Goal: Information Seeking & Learning: Check status

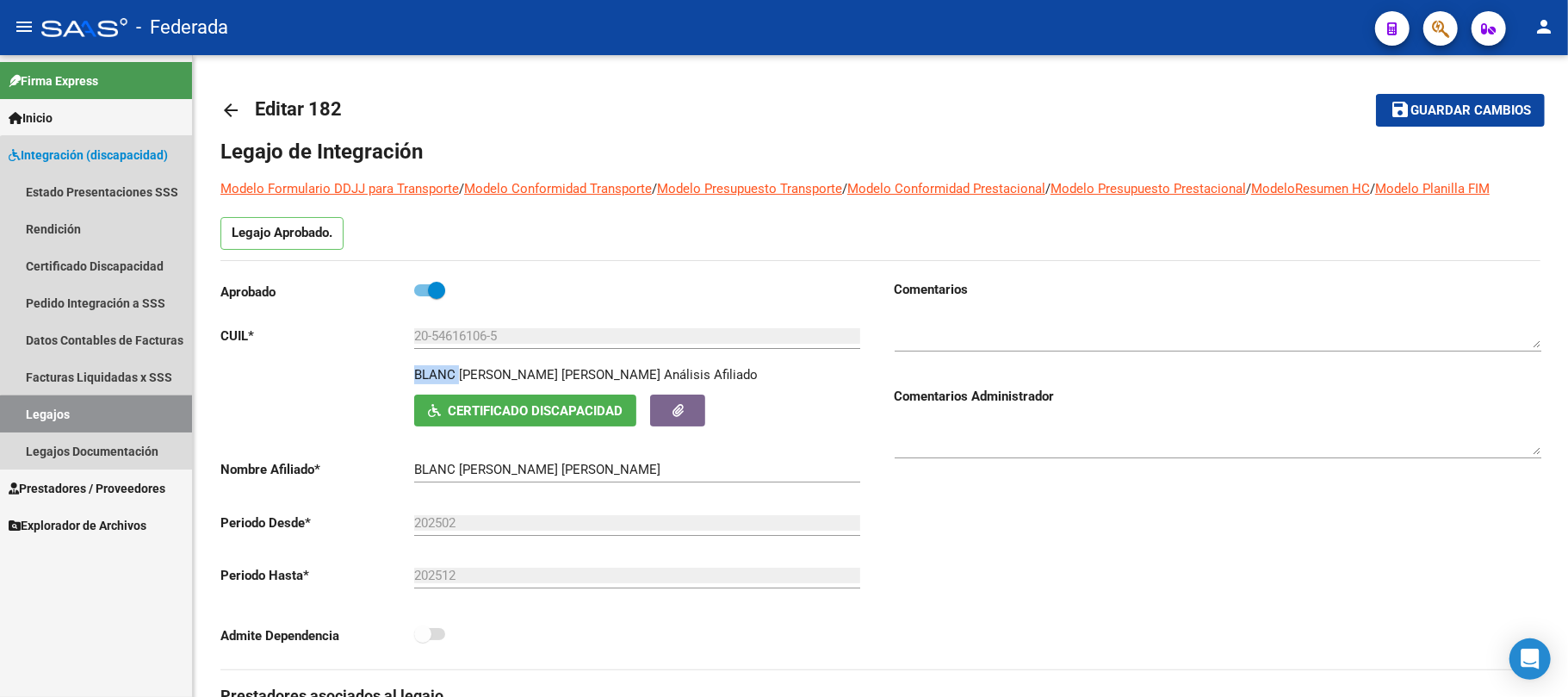
click at [128, 420] on link "Legajos" at bounding box center [96, 414] width 192 height 37
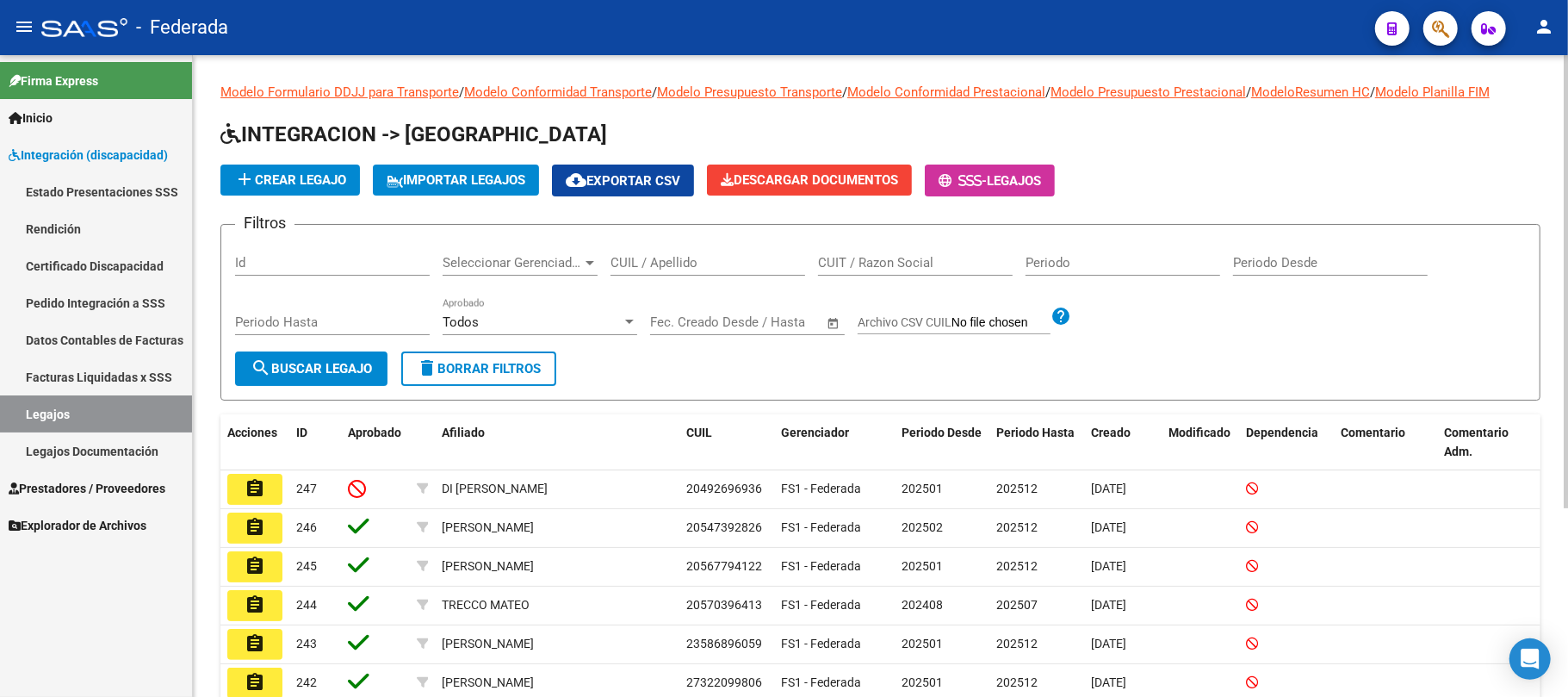
click at [670, 264] on input "CUIL / Apellido" at bounding box center [707, 263] width 195 height 16
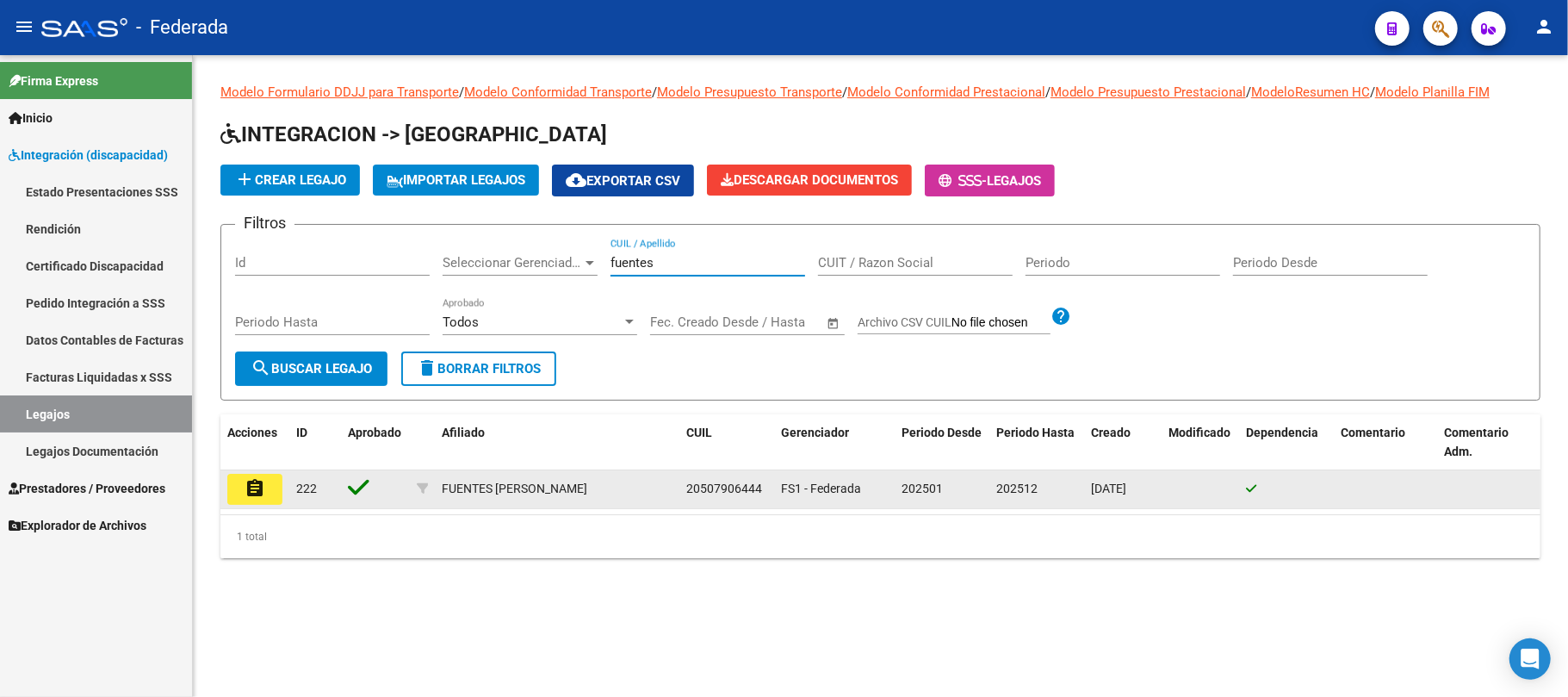
type input "fuentes"
click at [274, 489] on button "assignment" at bounding box center [254, 490] width 55 height 31
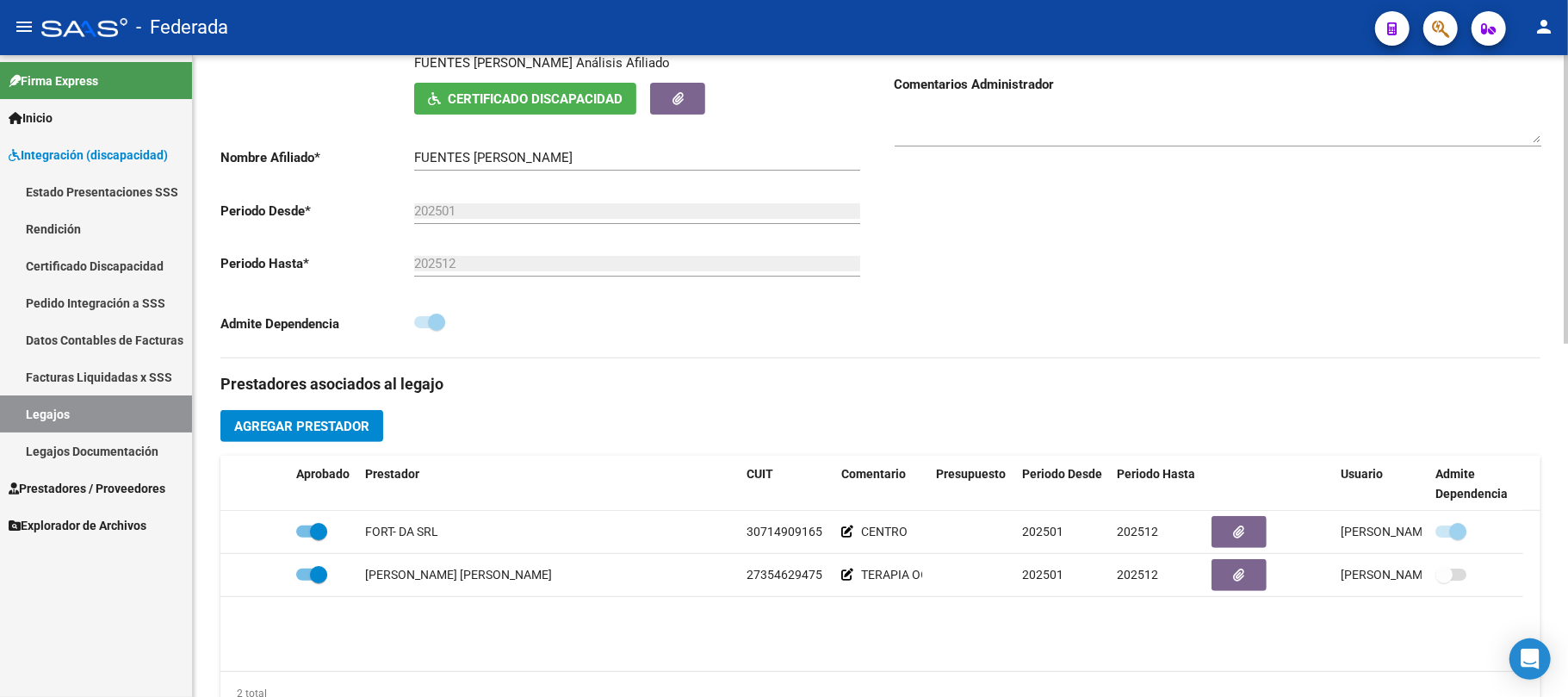
scroll to position [345, 0]
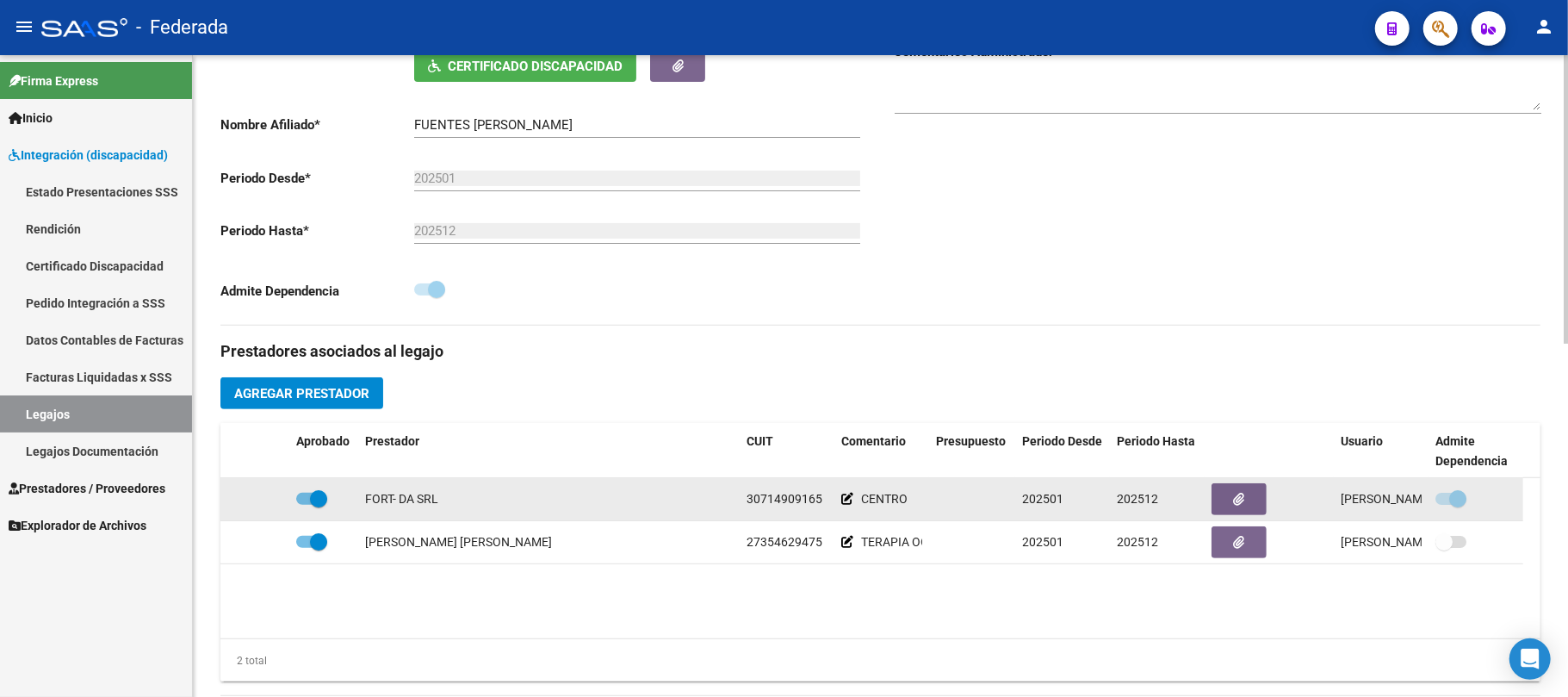
click at [766, 503] on span "30714909165" at bounding box center [784, 499] width 76 height 14
click at [770, 504] on span "30714909165" at bounding box center [784, 499] width 76 height 14
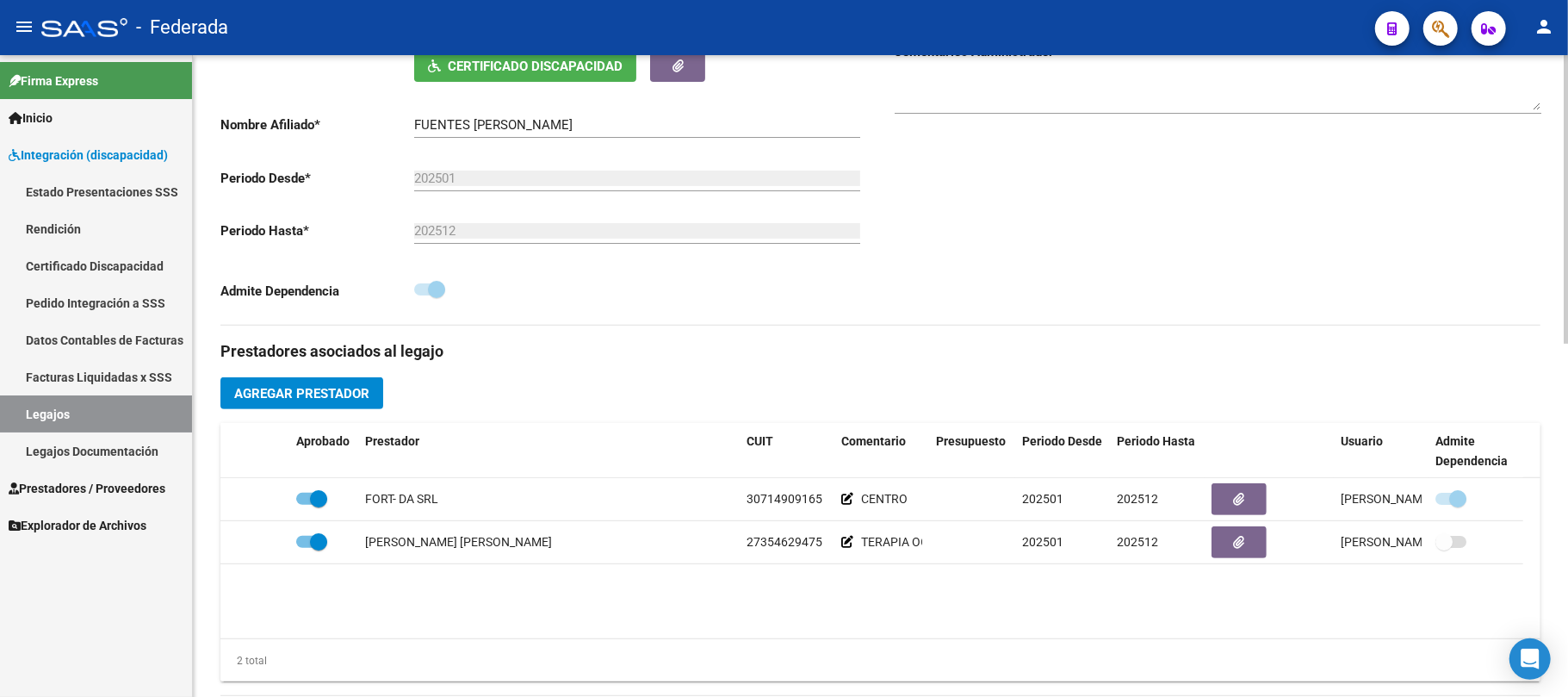
click at [813, 317] on div "Aprobado CUIL * 20-50790644-4 Ingresar CUIL FUENTES TOMAS AGUSTIN Análisis Afil…" at bounding box center [551, 130] width 661 height 390
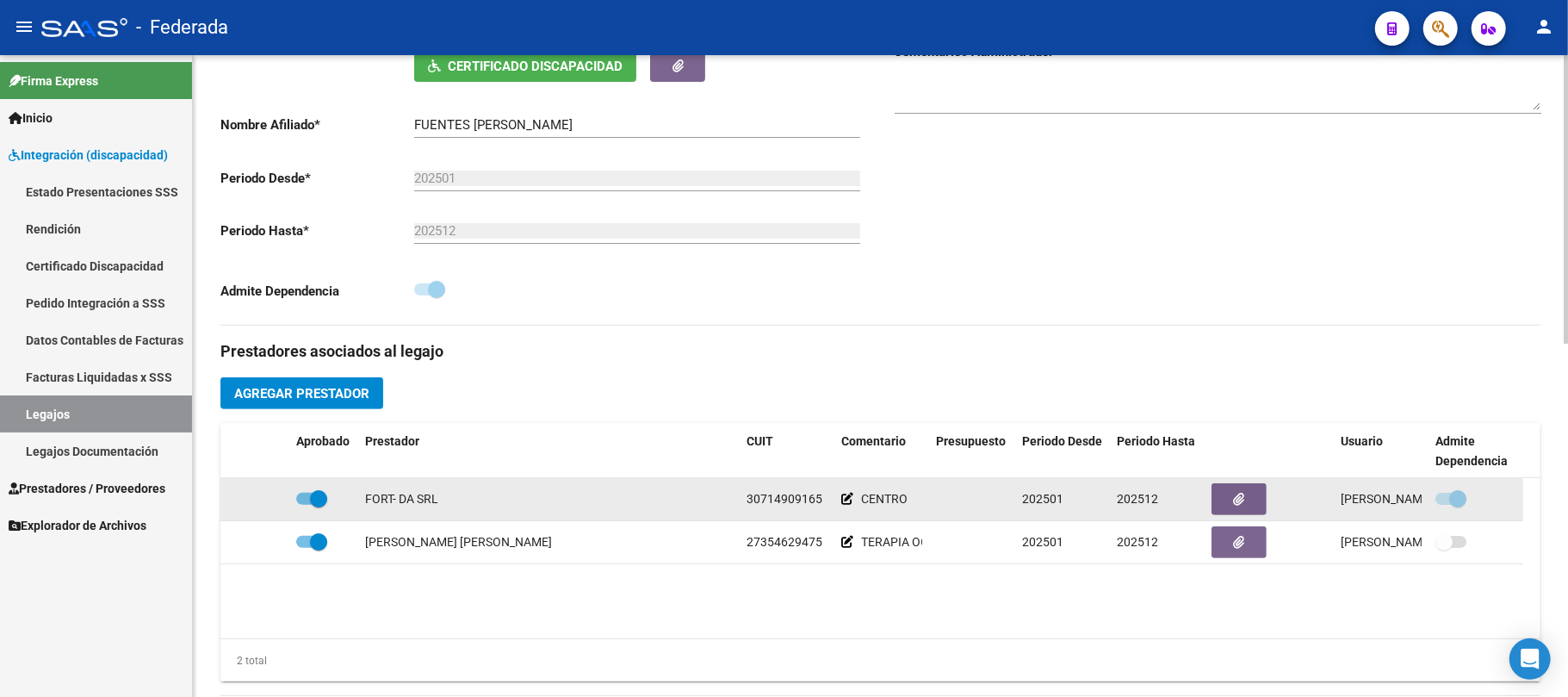
click at [761, 497] on span "30714909165" at bounding box center [784, 499] width 76 height 14
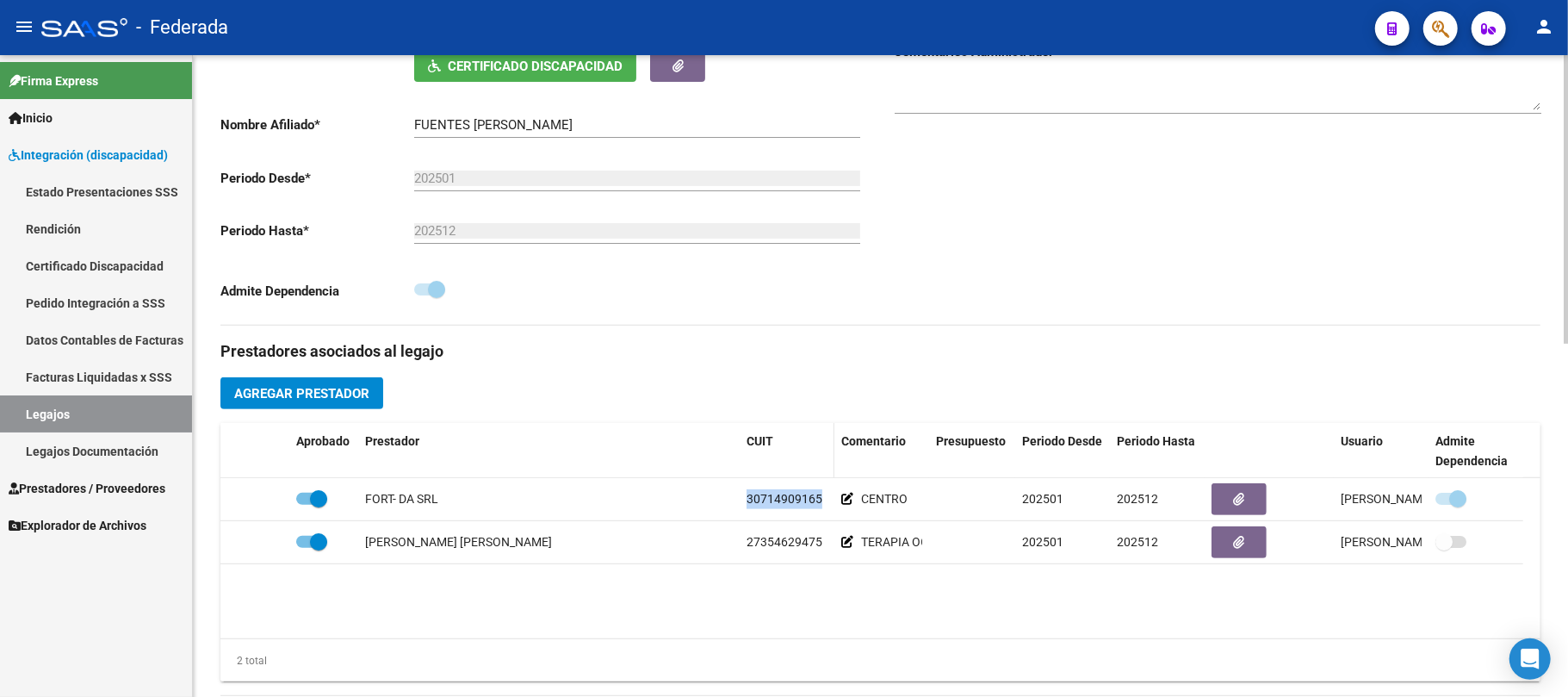
copy span "30714909165"
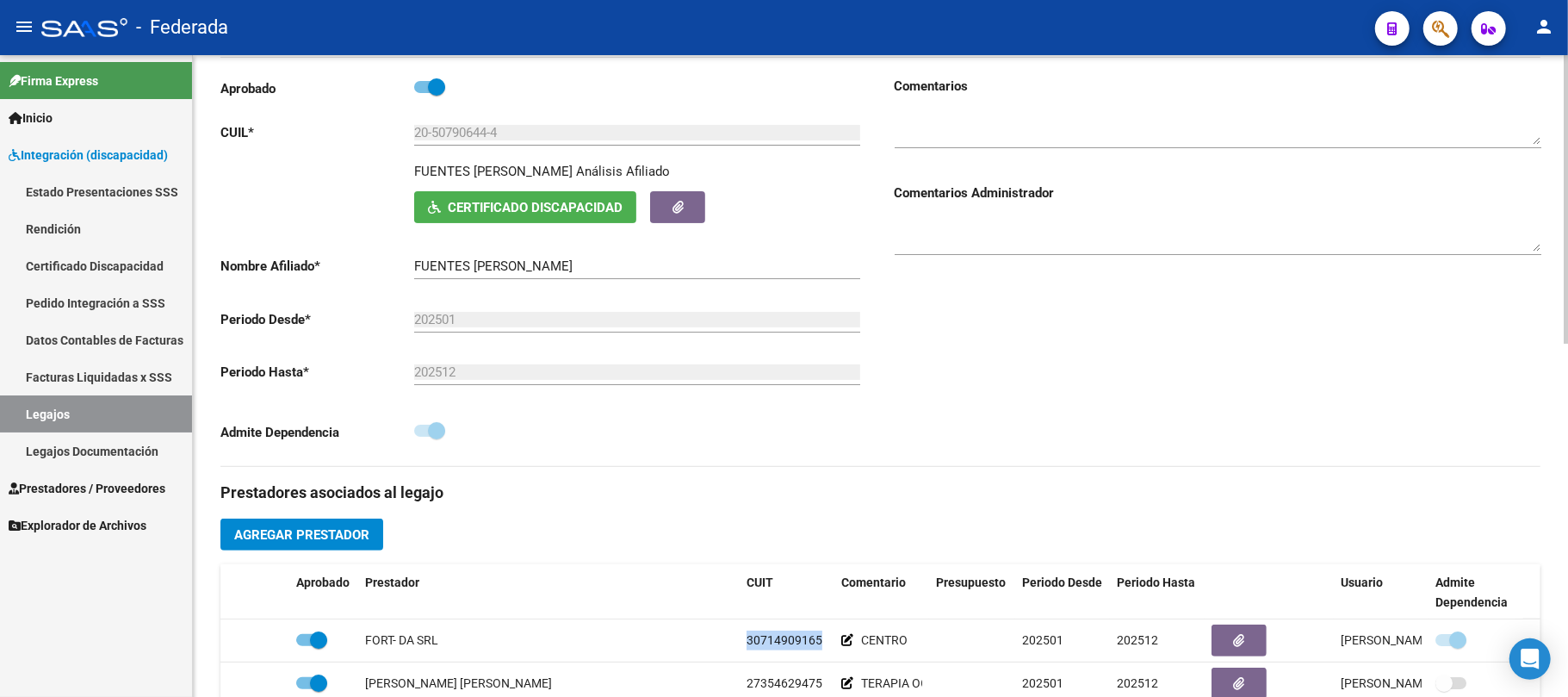
scroll to position [459, 0]
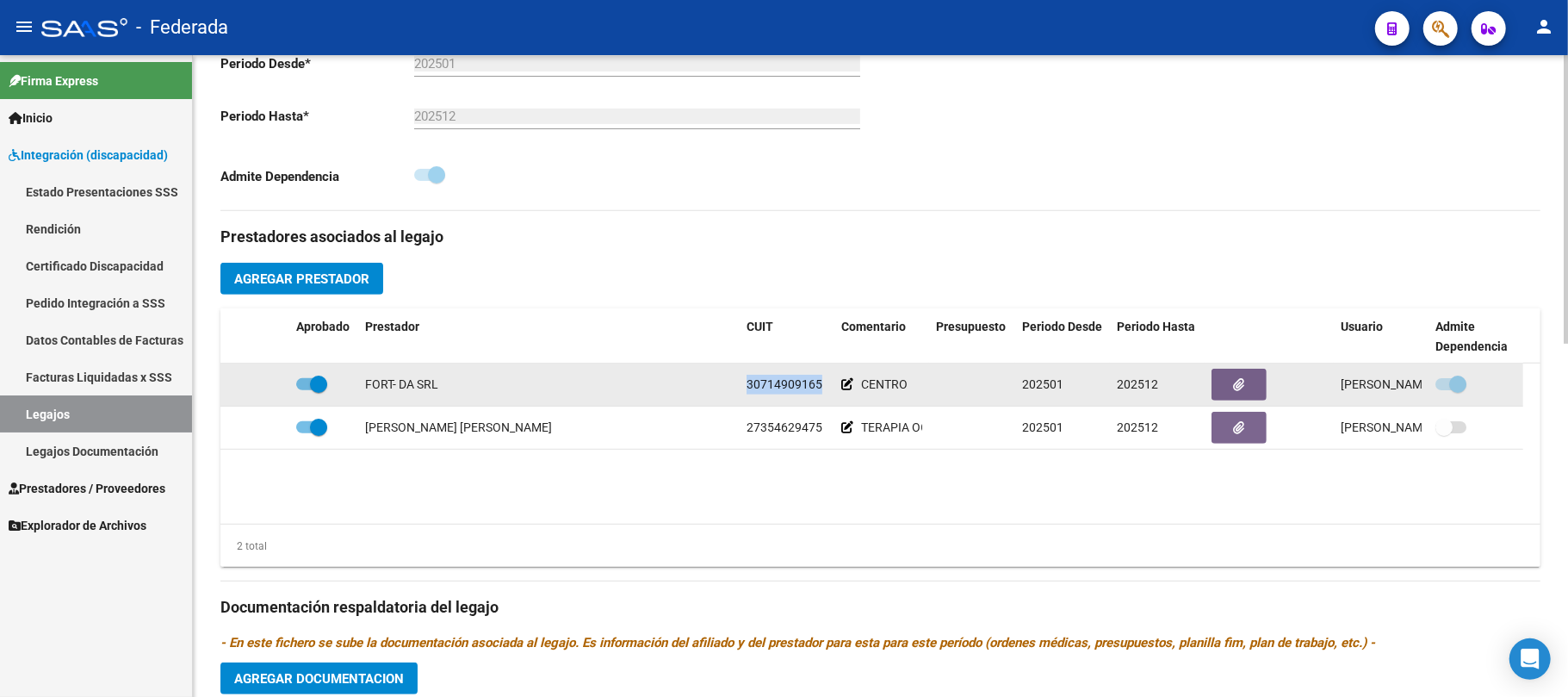
click at [786, 390] on span "30714909165" at bounding box center [784, 384] width 76 height 14
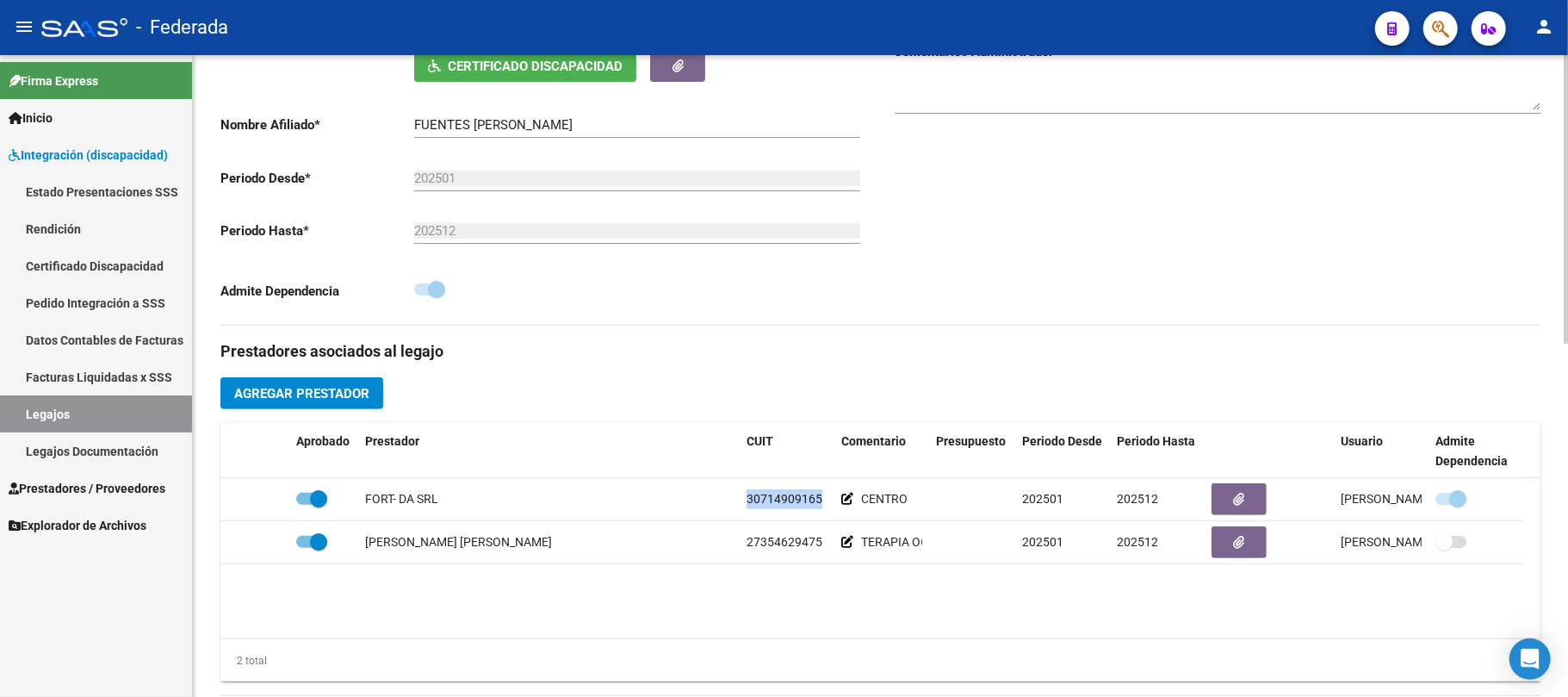
scroll to position [229, 0]
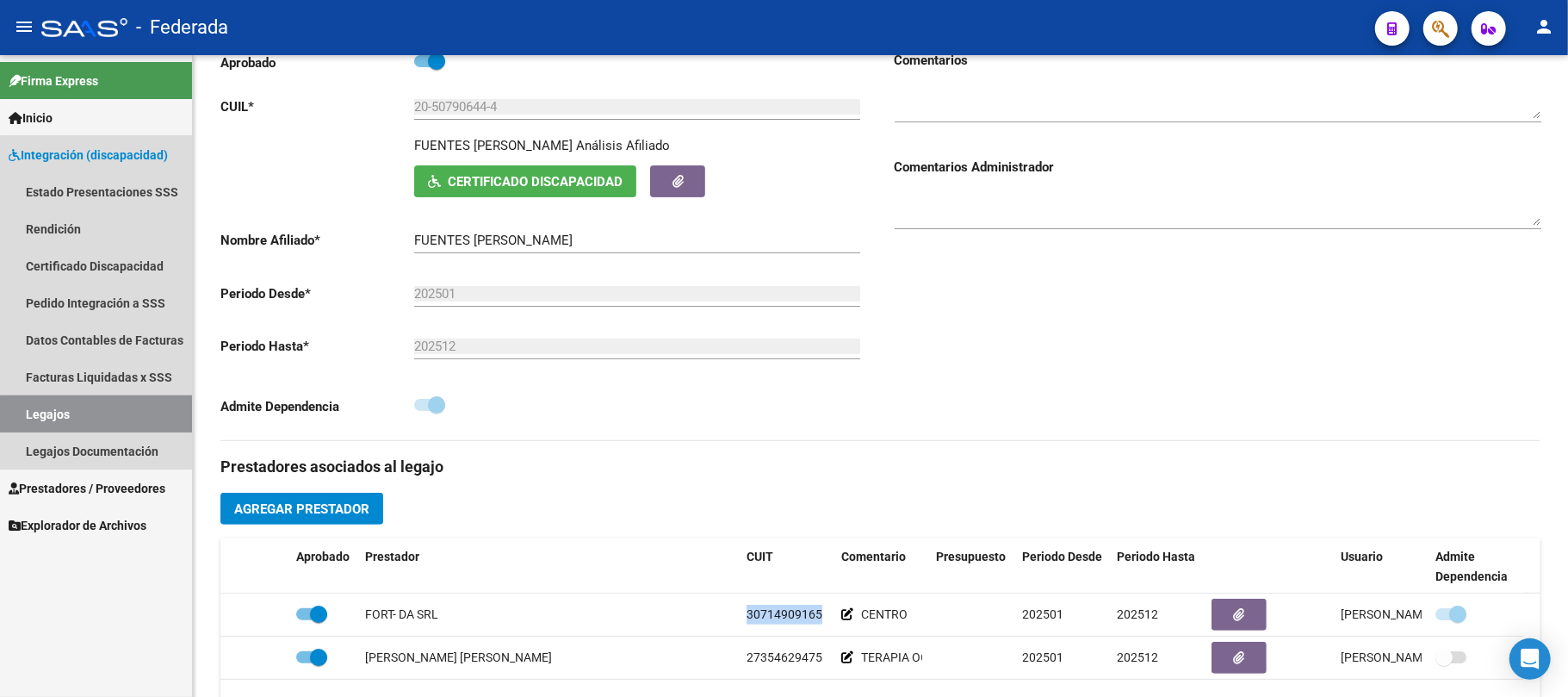
click at [147, 418] on link "Legajos" at bounding box center [96, 414] width 192 height 37
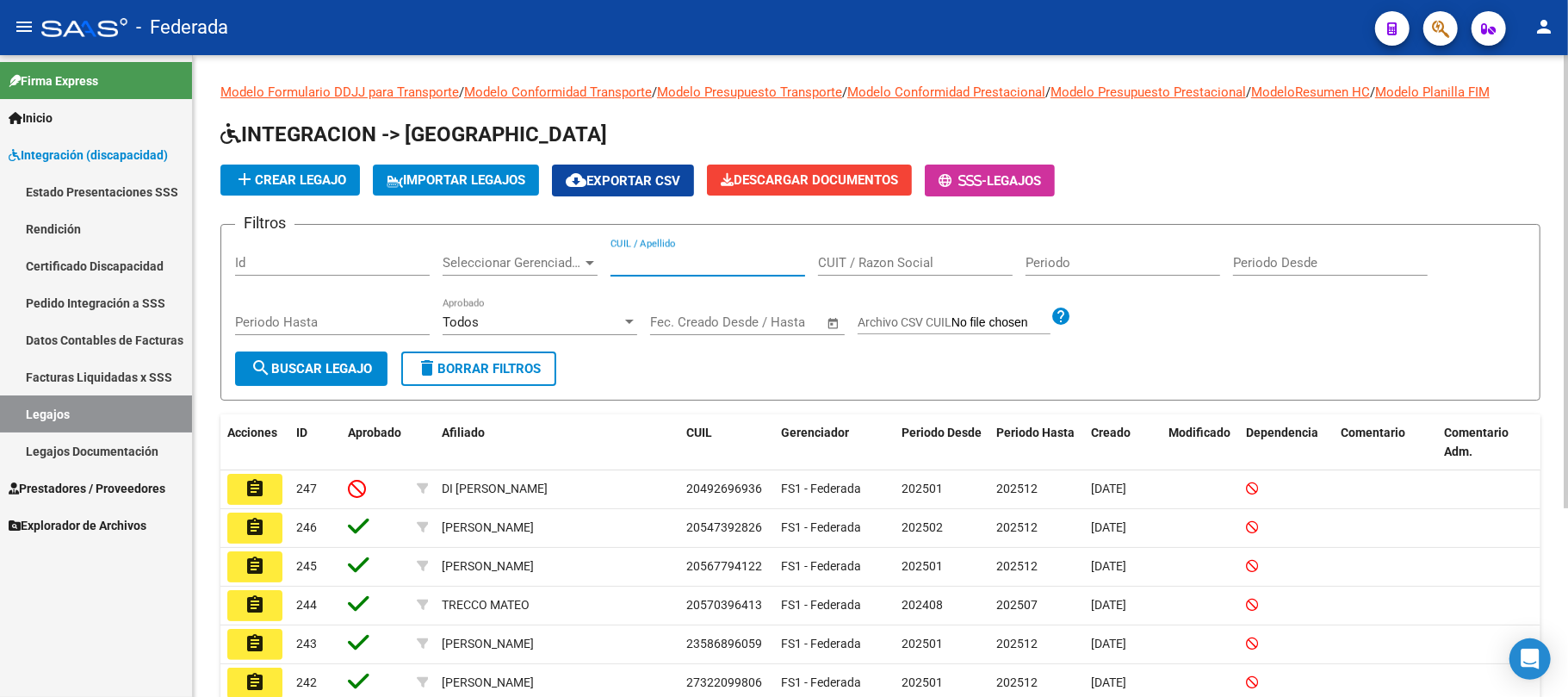
click at [683, 267] on input "CUIL / Apellido" at bounding box center [707, 263] width 195 height 16
paste input "27319185351"
click at [353, 380] on button "search Buscar Legajo" at bounding box center [311, 368] width 153 height 34
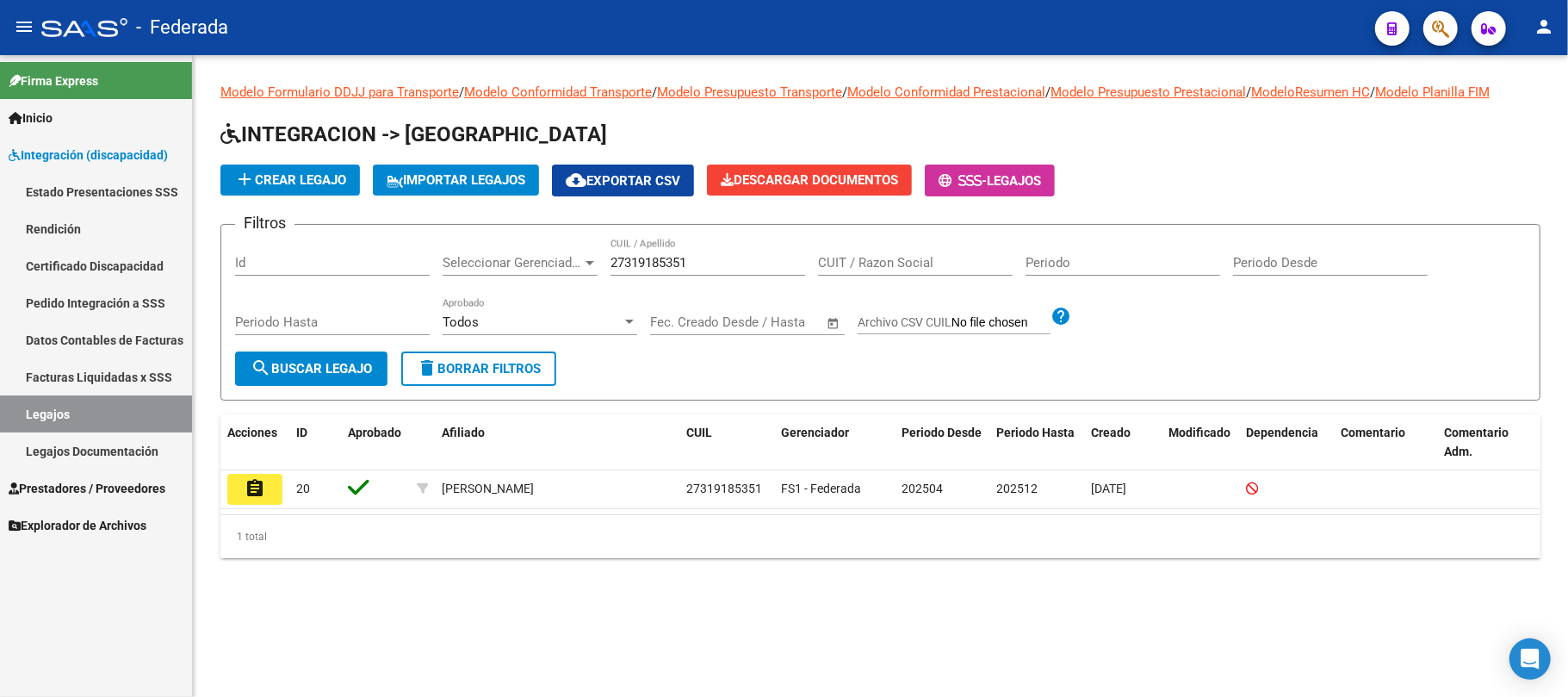
click at [618, 259] on input "27319185351" at bounding box center [707, 263] width 195 height 16
click at [621, 259] on input "27319185351" at bounding box center [707, 263] width 195 height 16
paste input "0145744718"
click at [331, 366] on span "search Buscar Legajo" at bounding box center [311, 369] width 121 height 16
click at [629, 262] on input "20145744718" at bounding box center [707, 263] width 195 height 16
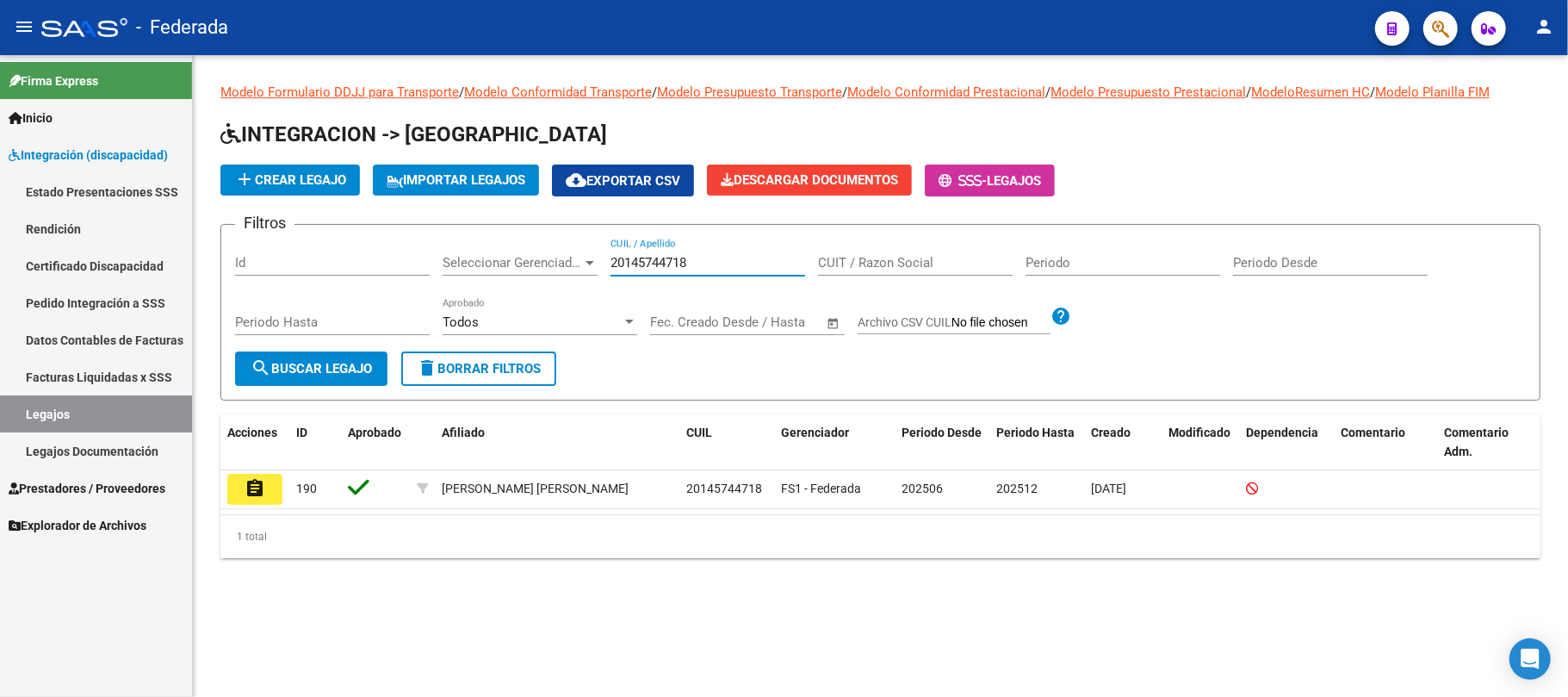
click at [629, 262] on input "20145744718" at bounding box center [707, 263] width 195 height 16
paste input "570396413"
click at [350, 361] on span "search Buscar Legajo" at bounding box center [311, 369] width 121 height 16
click at [646, 259] on input "20570396413" at bounding box center [707, 263] width 195 height 16
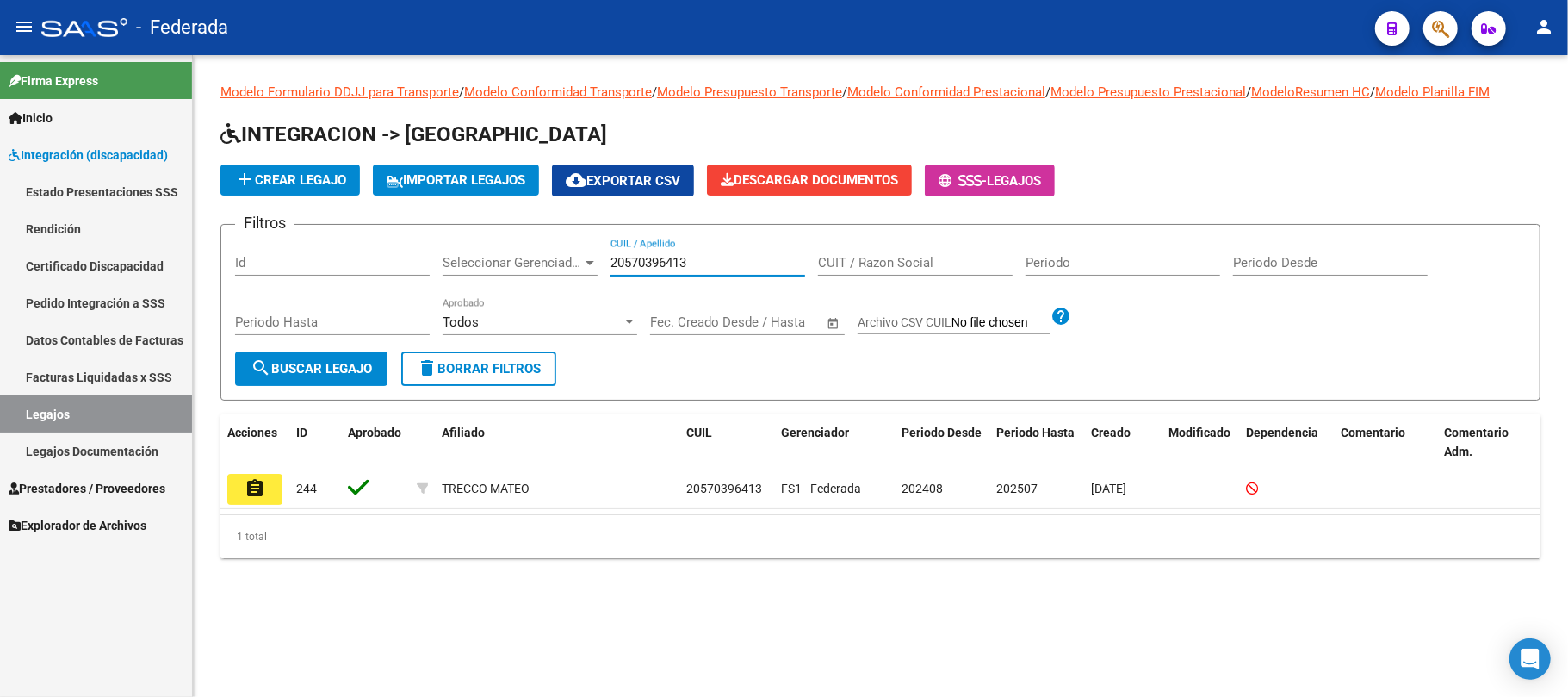
paste input "83330985"
click at [368, 380] on button "search Buscar Legajo" at bounding box center [311, 368] width 153 height 34
click at [660, 262] on input "20583330985" at bounding box center [707, 263] width 195 height 16
paste input "3561669589"
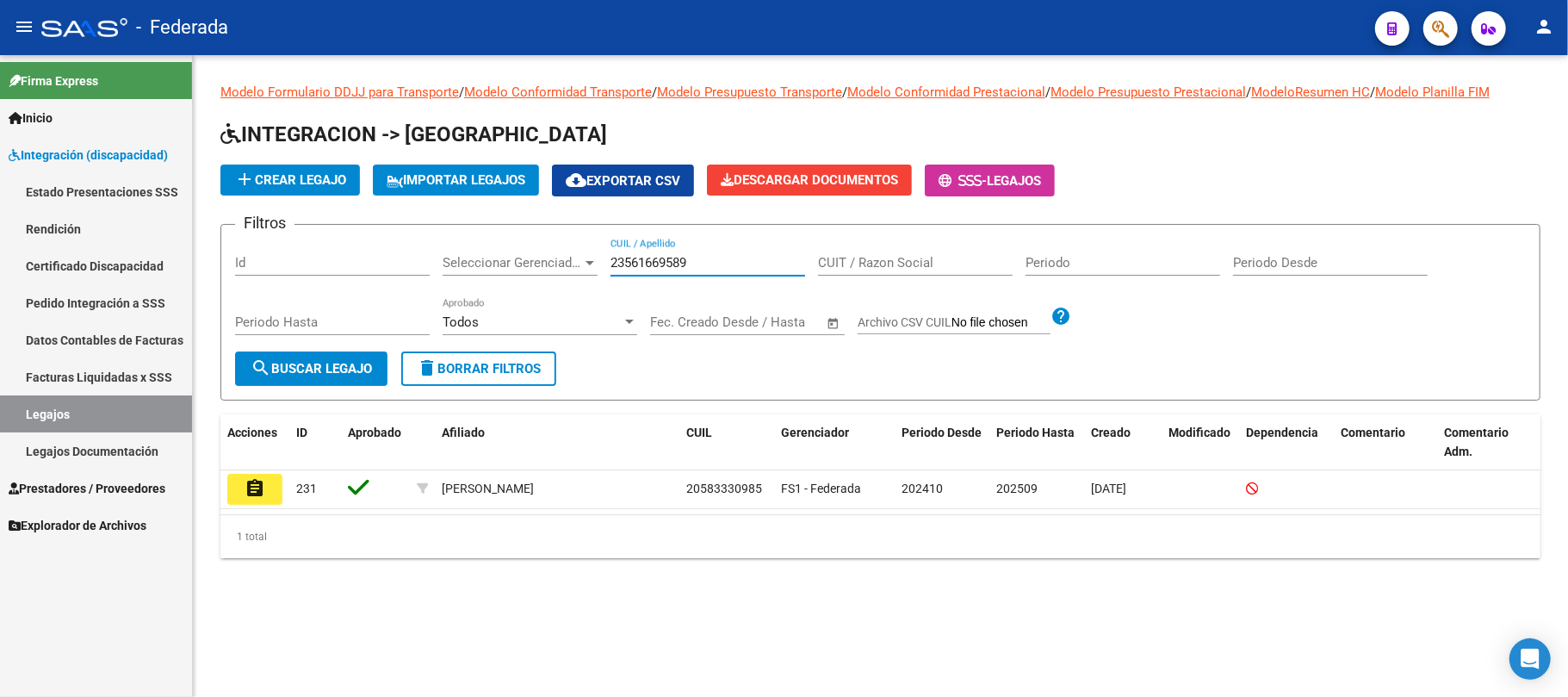
click at [372, 369] on span "search Buscar Legajo" at bounding box center [311, 369] width 121 height 16
click at [635, 255] on input "23561669589" at bounding box center [707, 263] width 195 height 16
click at [636, 255] on input "23561669589" at bounding box center [707, 263] width 195 height 16
paste input "8689605"
click at [313, 362] on span "search Buscar Legajo" at bounding box center [311, 369] width 121 height 16
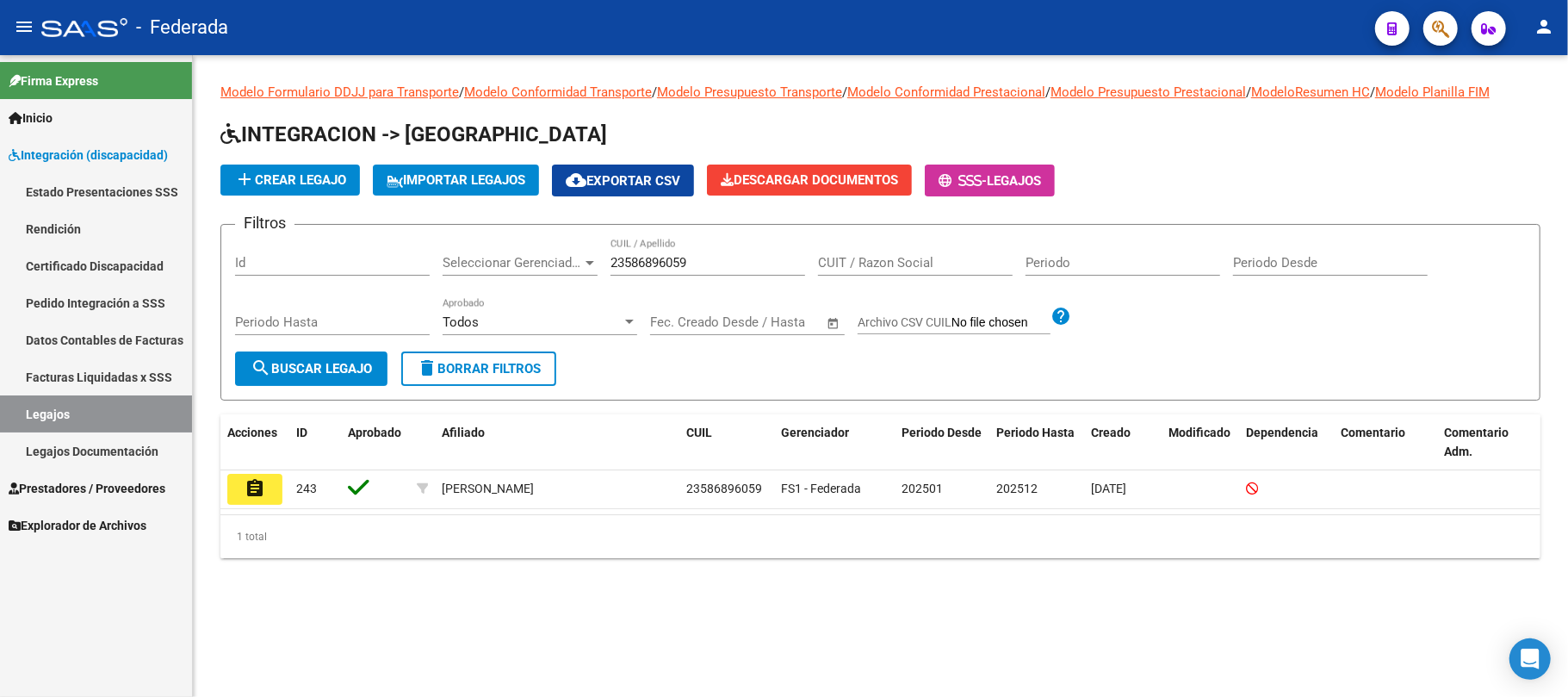
click at [653, 264] on input "23586896059" at bounding box center [707, 263] width 195 height 16
paste input "7587929843"
type input "27587929843"
click at [338, 362] on span "search Buscar Legajo" at bounding box center [311, 369] width 121 height 16
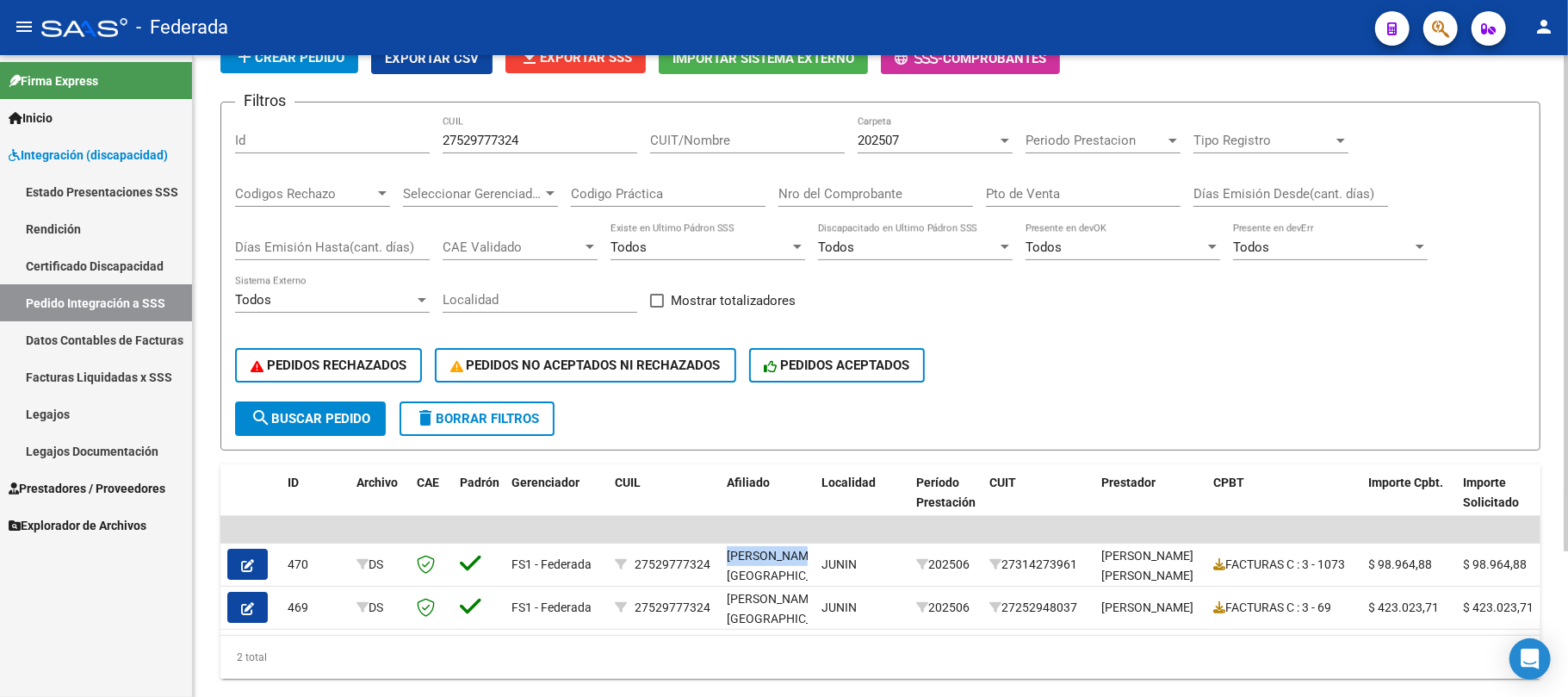
scroll to position [188, 0]
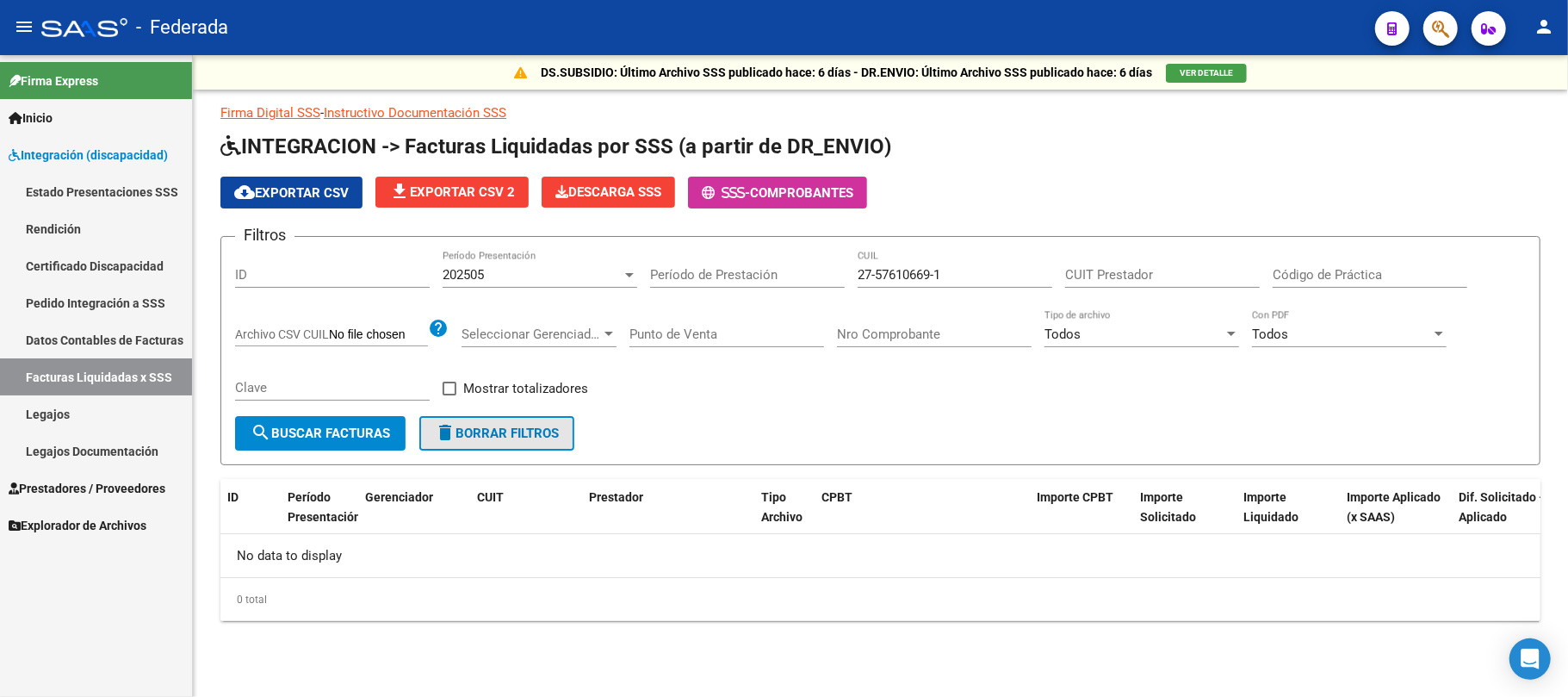
click at [535, 418] on button "delete Borrar Filtros" at bounding box center [497, 432] width 155 height 34
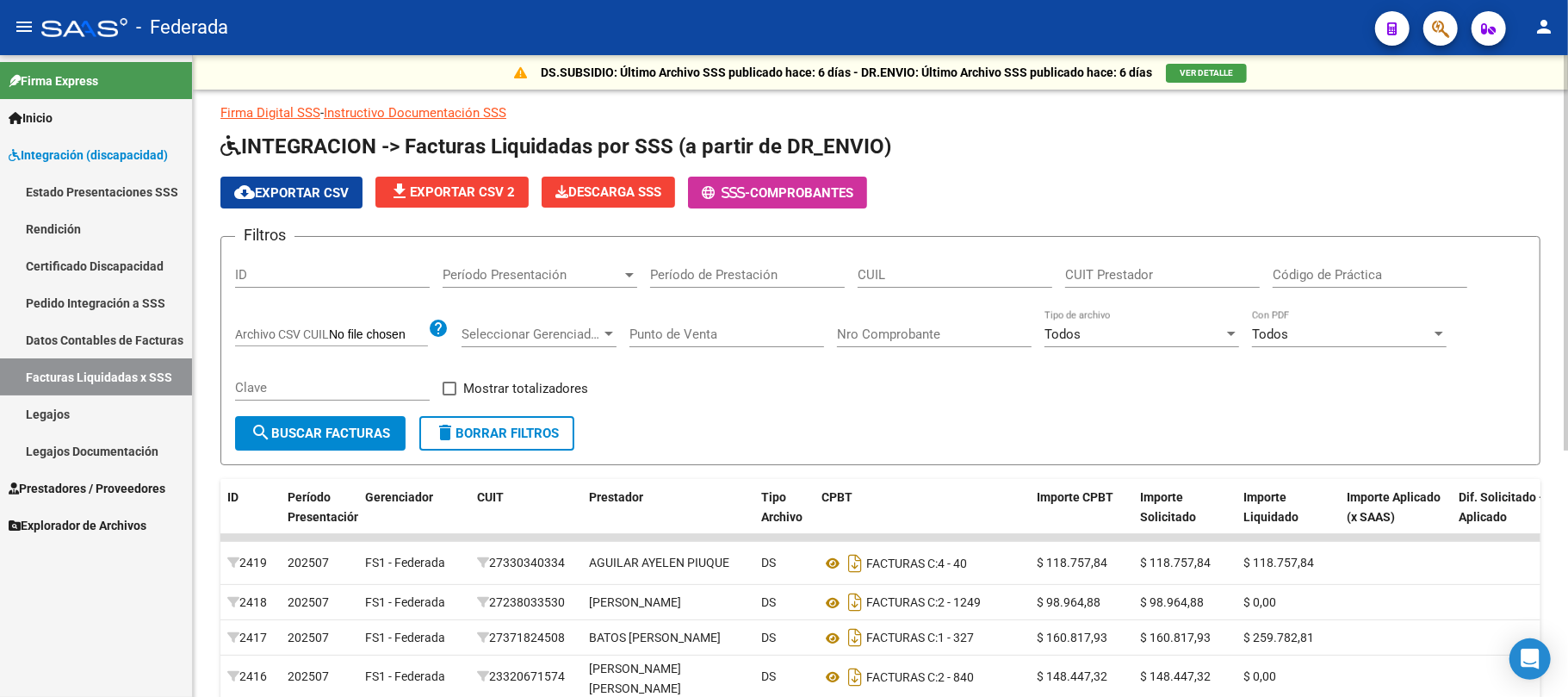
click at [1059, 266] on div "Filtros ID Período Presentación Período Presentación Período de Prestación CUIL…" at bounding box center [880, 333] width 1291 height 165
click at [1073, 273] on input "CUIT Prestador" at bounding box center [1162, 275] width 195 height 16
paste input "30-71490916-5"
type input "30-71490916-5"
click at [360, 436] on span "search Buscar Facturas" at bounding box center [320, 433] width 140 height 16
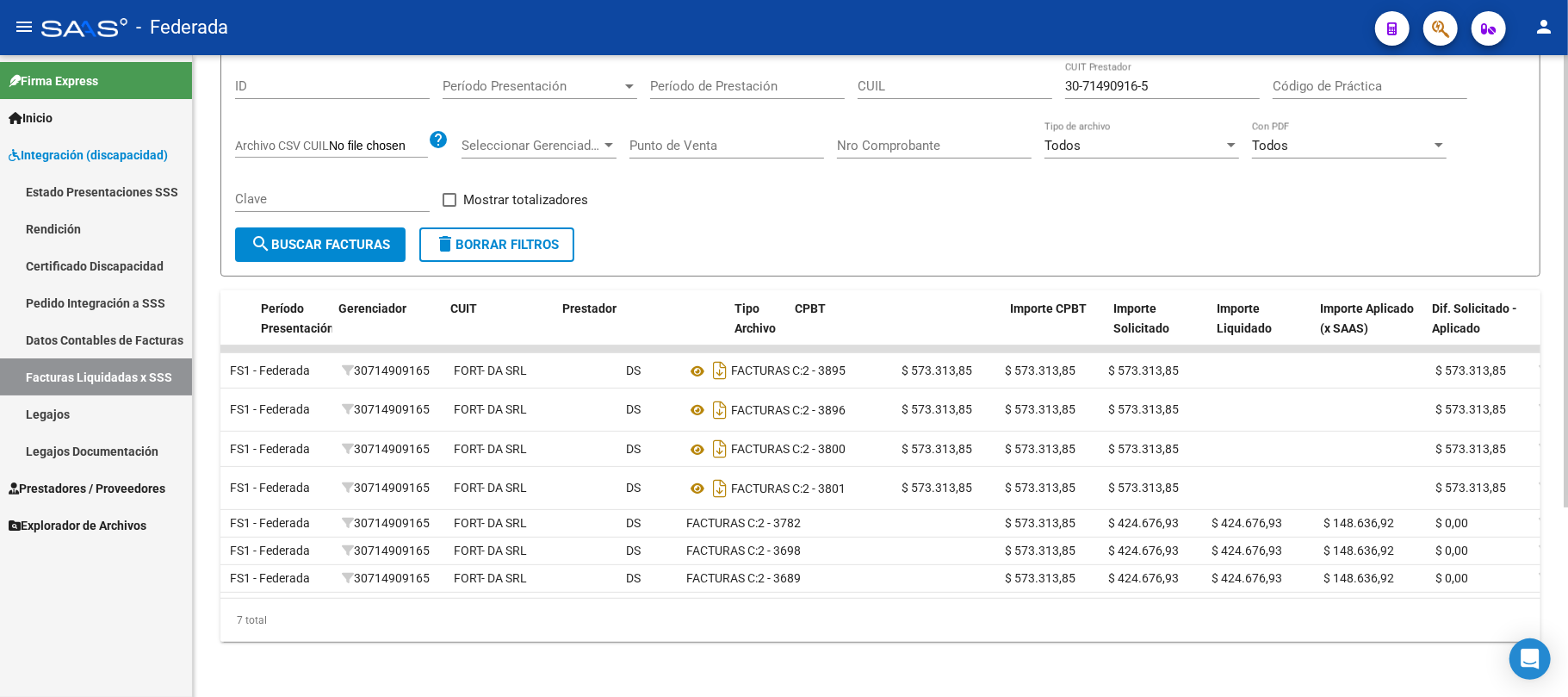
scroll to position [0, 26]
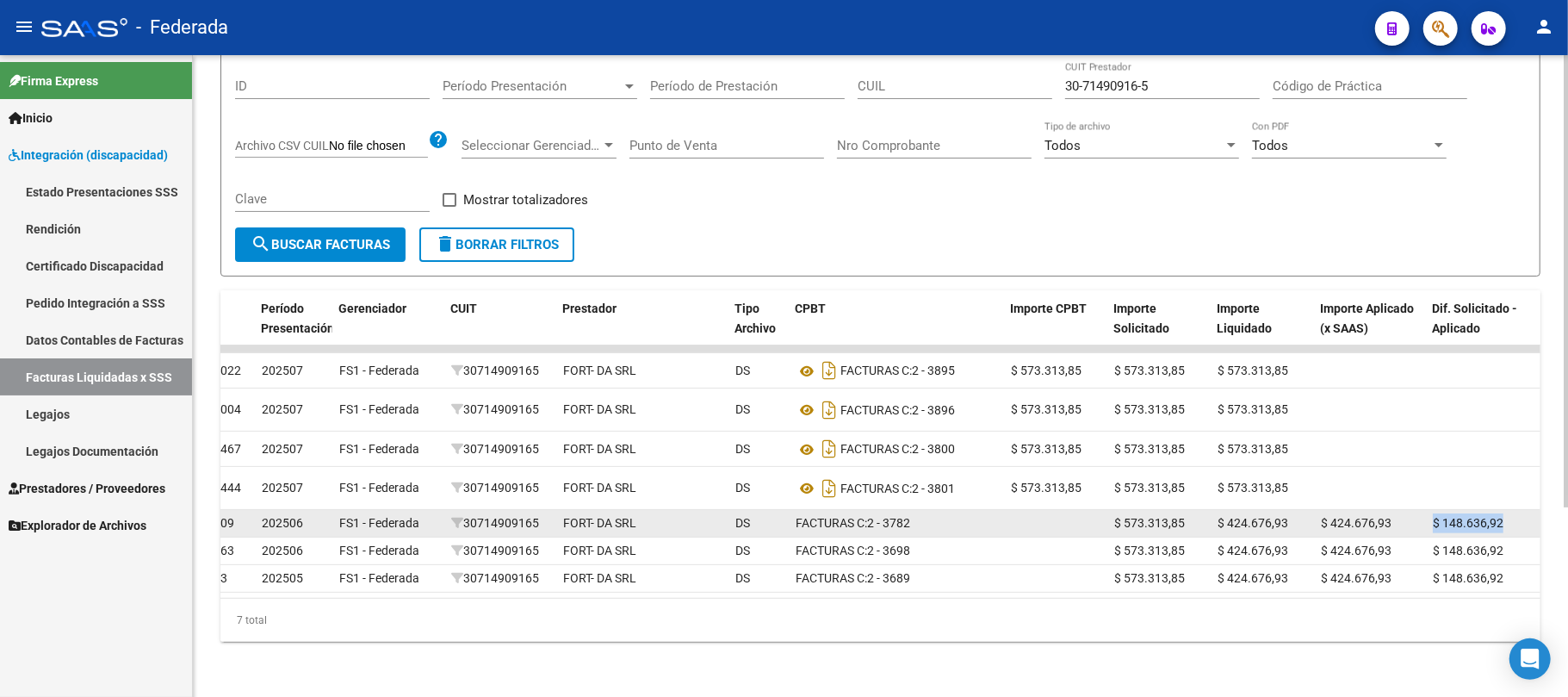
drag, startPoint x: 1432, startPoint y: 460, endPoint x: 1510, endPoint y: 474, distance: 79.2
click at [1510, 514] on div "$ 148.636,92" at bounding box center [1482, 523] width 98 height 20
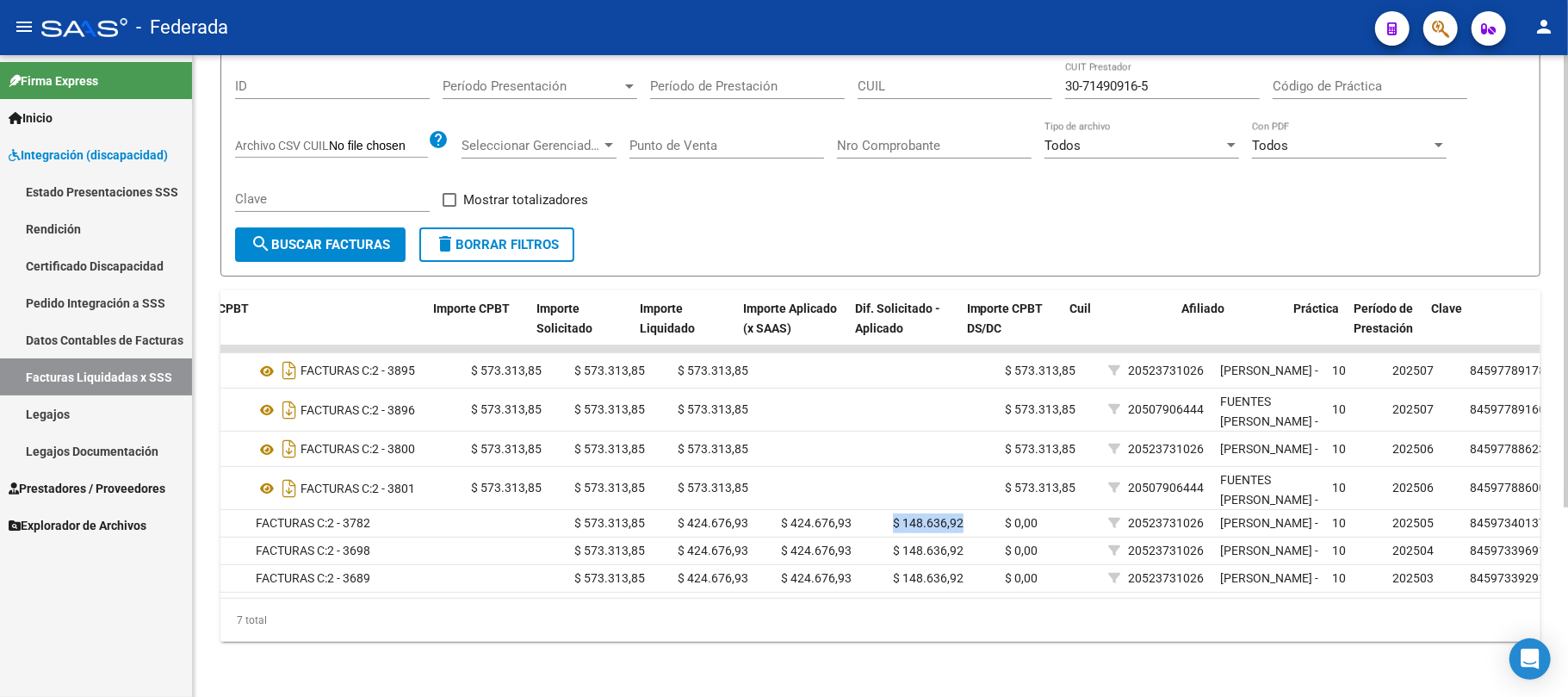
scroll to position [0, 617]
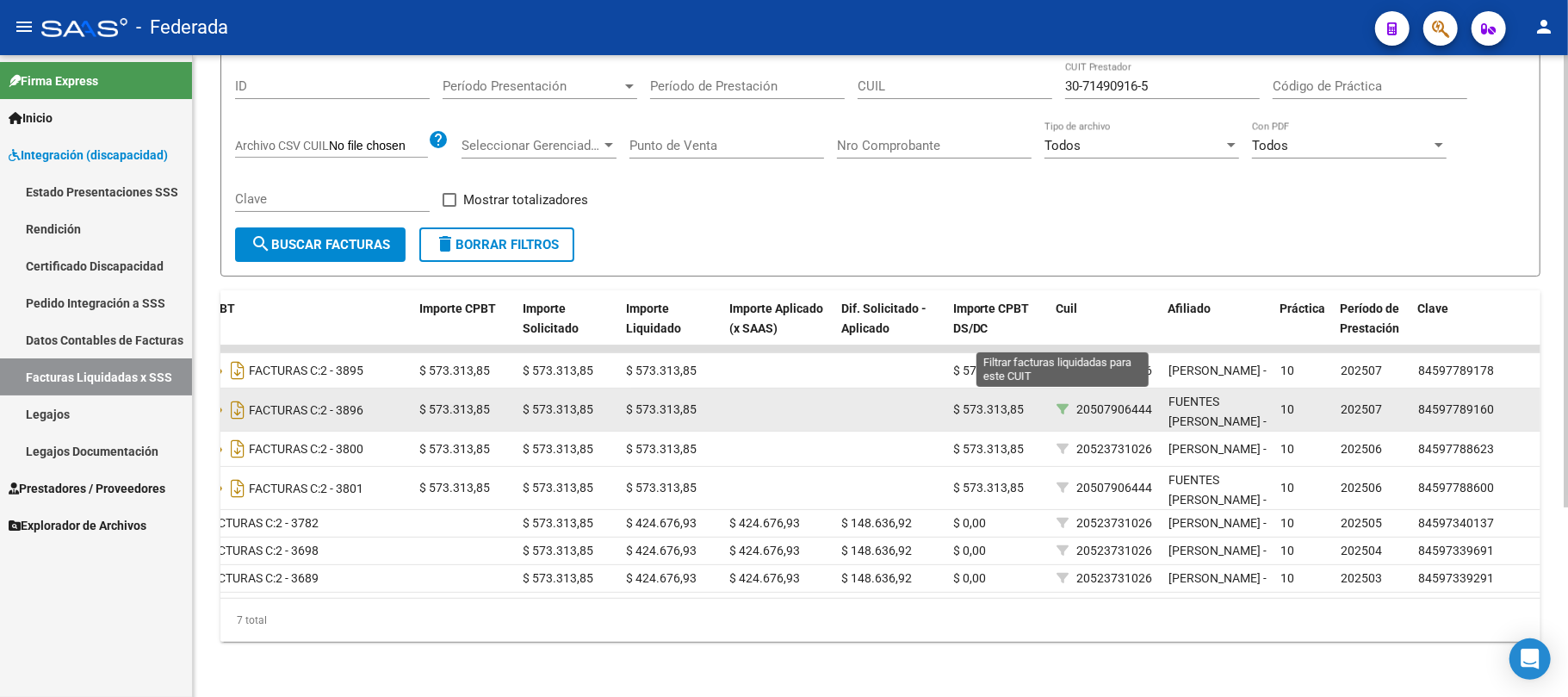
click at [1062, 404] on icon at bounding box center [1063, 410] width 12 height 12
type input "20-50790644-4"
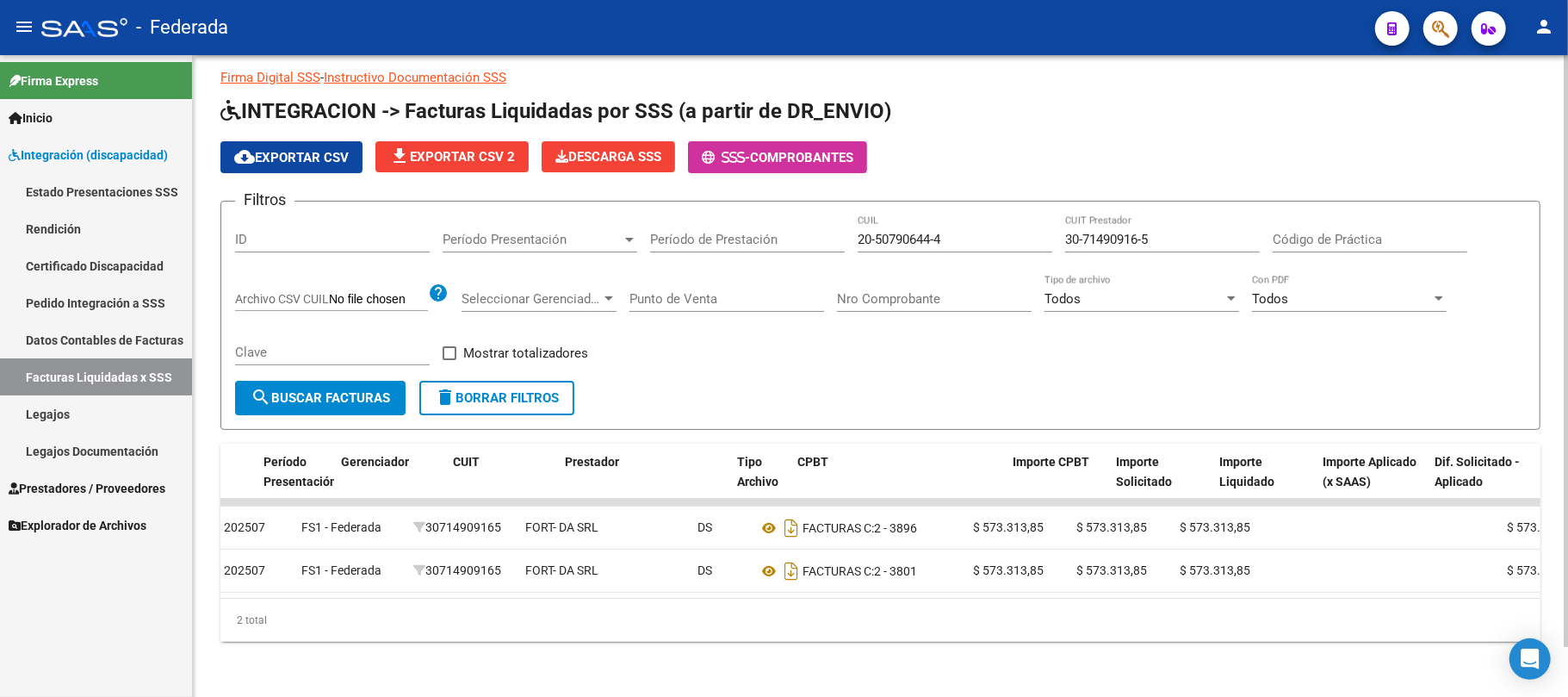
scroll to position [0, 0]
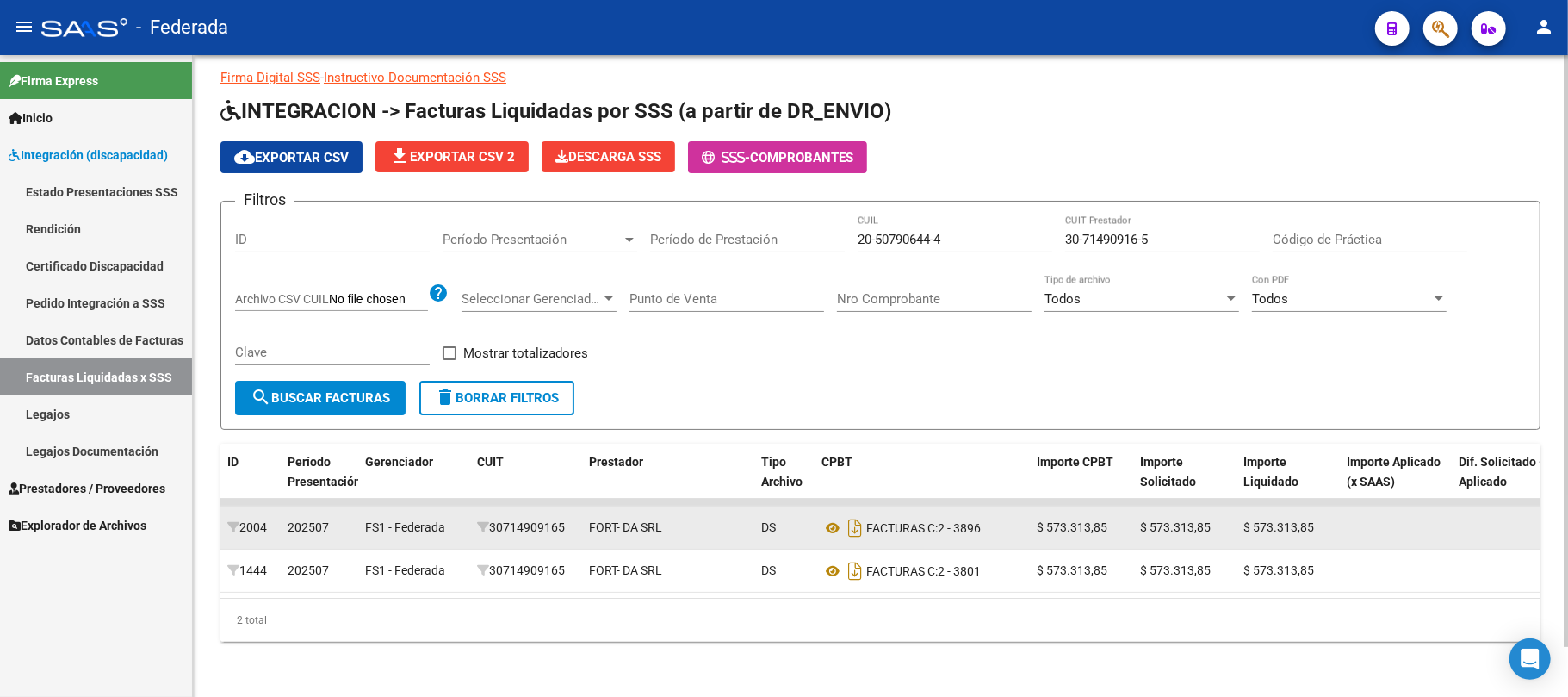
click at [518, 518] on div "30714909165" at bounding box center [526, 528] width 98 height 20
click at [519, 518] on div "30714909165" at bounding box center [526, 528] width 98 height 20
copy div "30714909165"
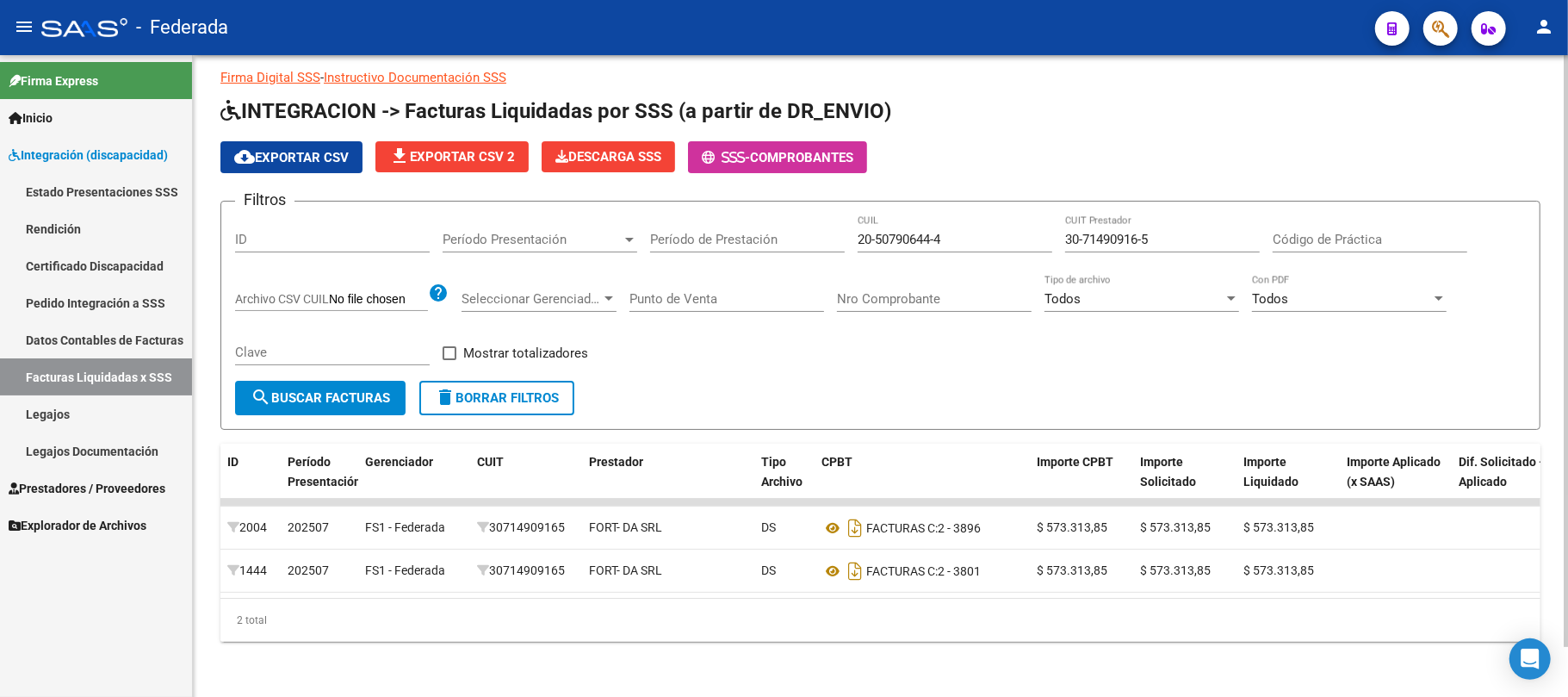
click at [742, 614] on div "2 total" at bounding box center [881, 620] width 1320 height 43
